Goal: Go to known website: Access a specific website the user already knows

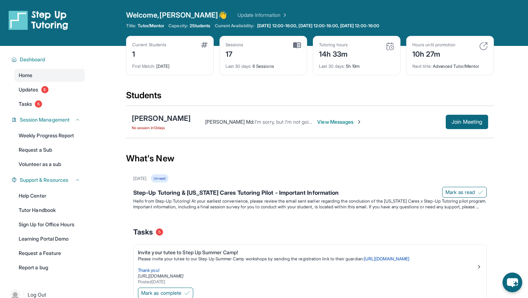
click at [484, 46] on img at bounding box center [483, 46] width 9 height 9
click at [483, 43] on img at bounding box center [483, 46] width 9 height 9
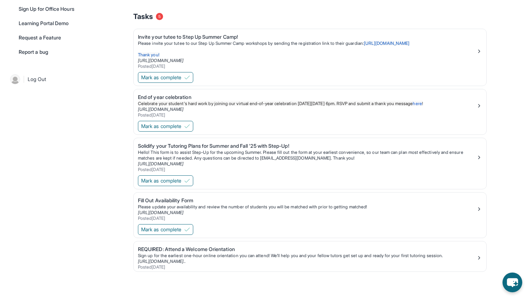
scroll to position [217, 0]
click at [181, 211] on link "[URL][DOMAIN_NAME]" at bounding box center [161, 211] width 46 height 5
